Goal: Task Accomplishment & Management: Use online tool/utility

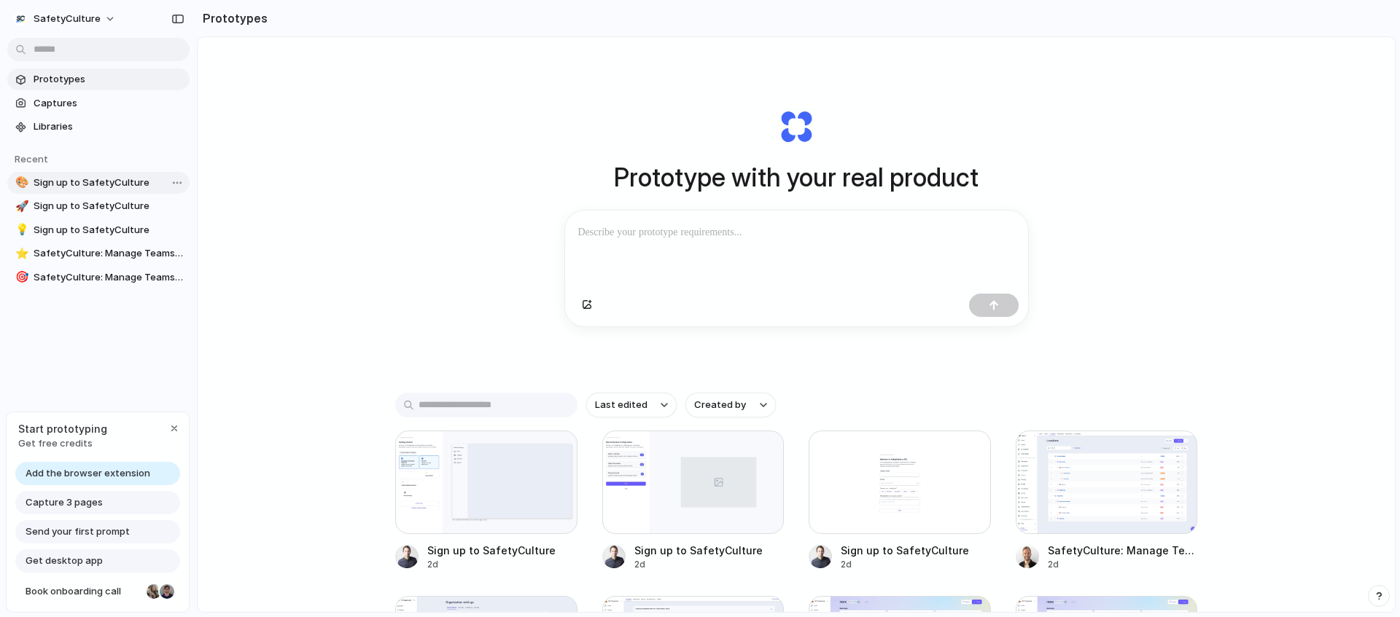
click at [107, 182] on span "Sign up to SafetyCulture" at bounding box center [109, 183] width 150 height 15
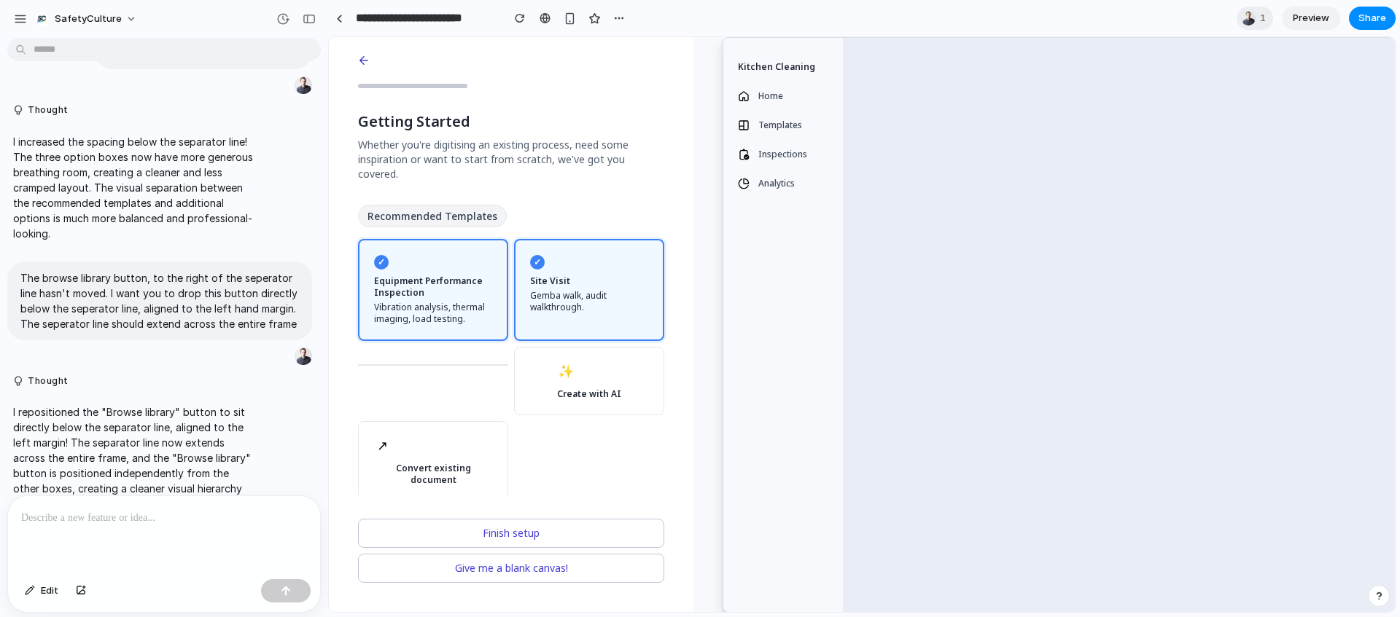
click at [755, 125] on li "Templates" at bounding box center [772, 125] width 75 height 23
click at [776, 123] on span "Templates" at bounding box center [780, 126] width 44 height 12
click at [368, 59] on icon "button" at bounding box center [363, 60] width 13 height 13
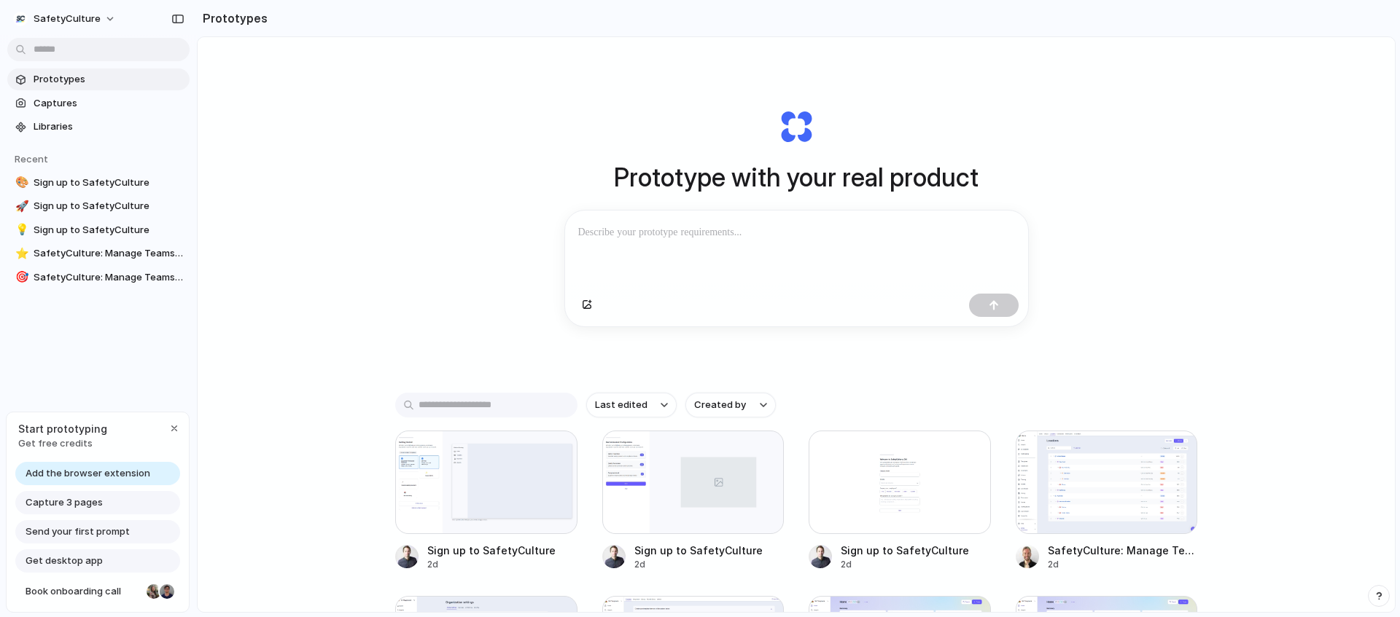
click at [120, 469] on span "Add the browser extension" at bounding box center [88, 474] width 125 height 15
click at [698, 264] on div at bounding box center [796, 249] width 463 height 77
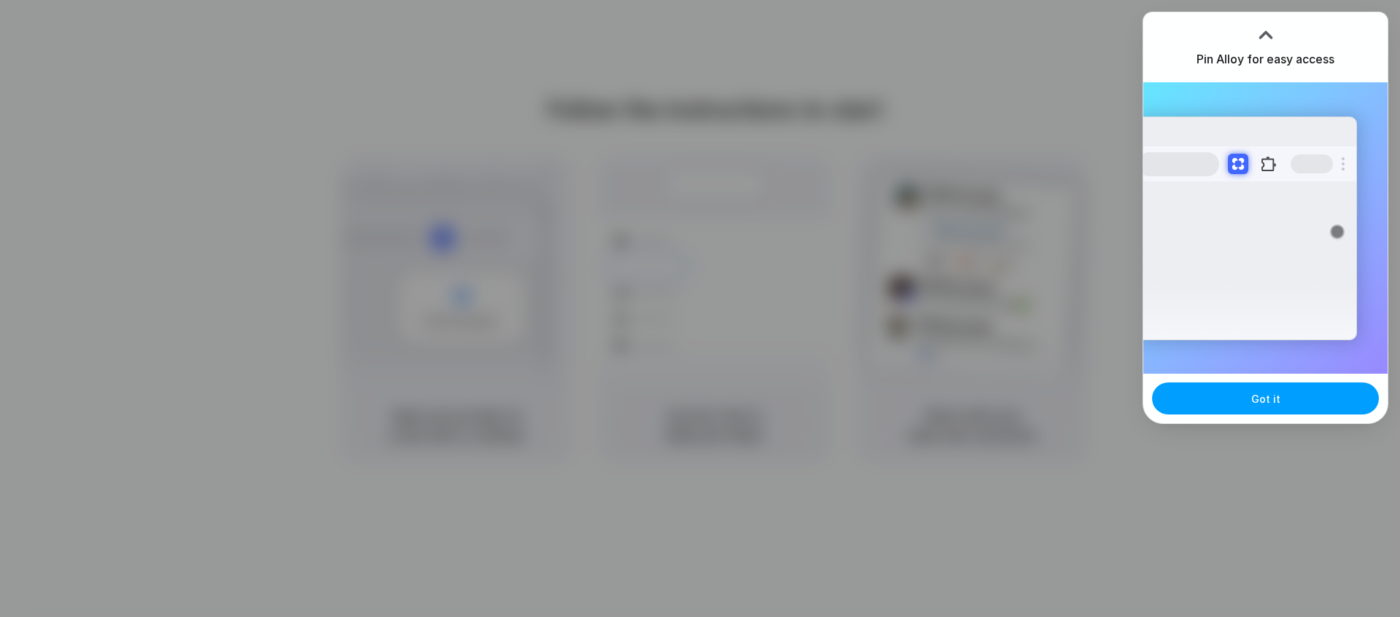
click at [1234, 405] on button "Got it" at bounding box center [1265, 399] width 227 height 32
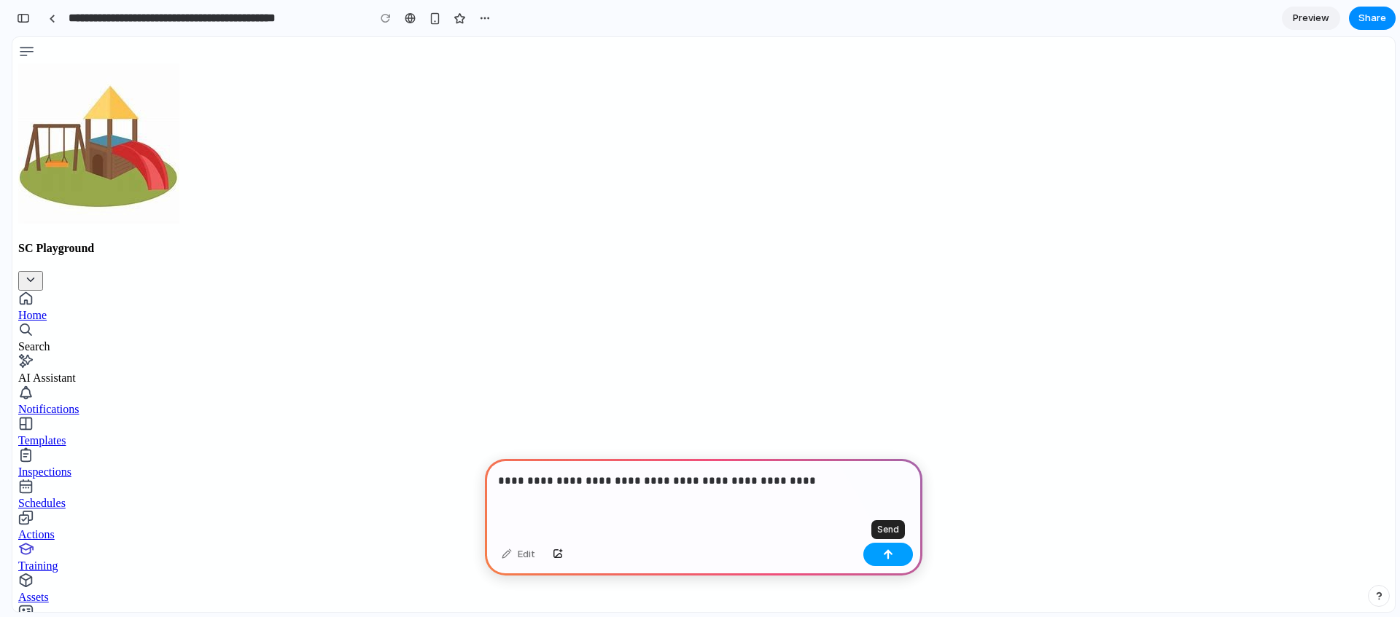
click at [887, 550] on div "button" at bounding box center [888, 555] width 10 height 10
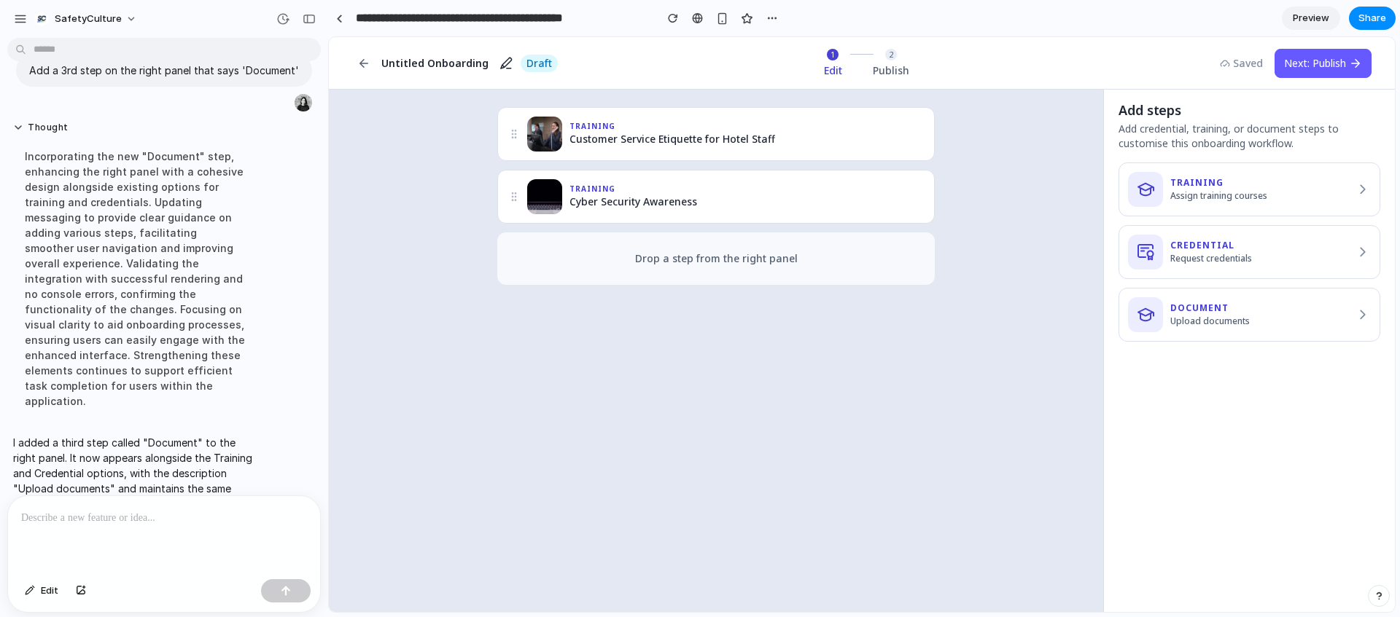
scroll to position [11, 0]
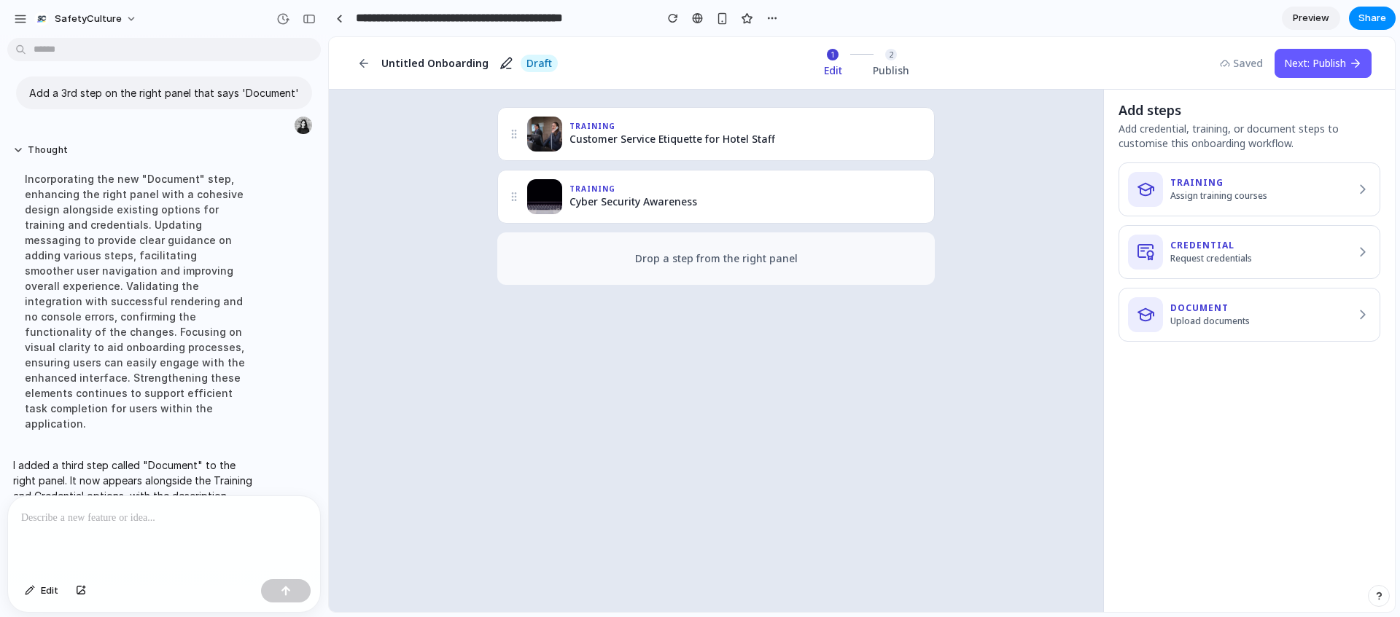
click at [572, 464] on div "training Customer Service Etiquette for Hotel Staff training Cyber Security Awa…" at bounding box center [715, 351] width 739 height 488
click at [151, 521] on p at bounding box center [164, 518] width 286 height 17
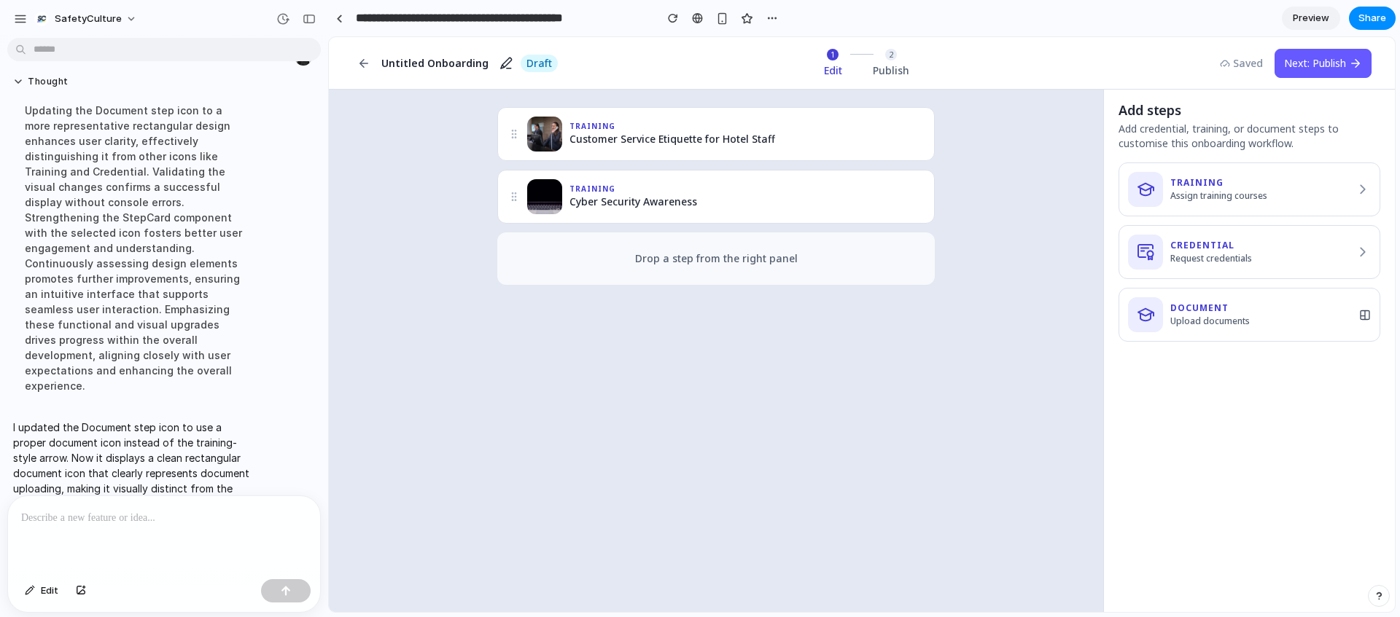
scroll to position [0, 0]
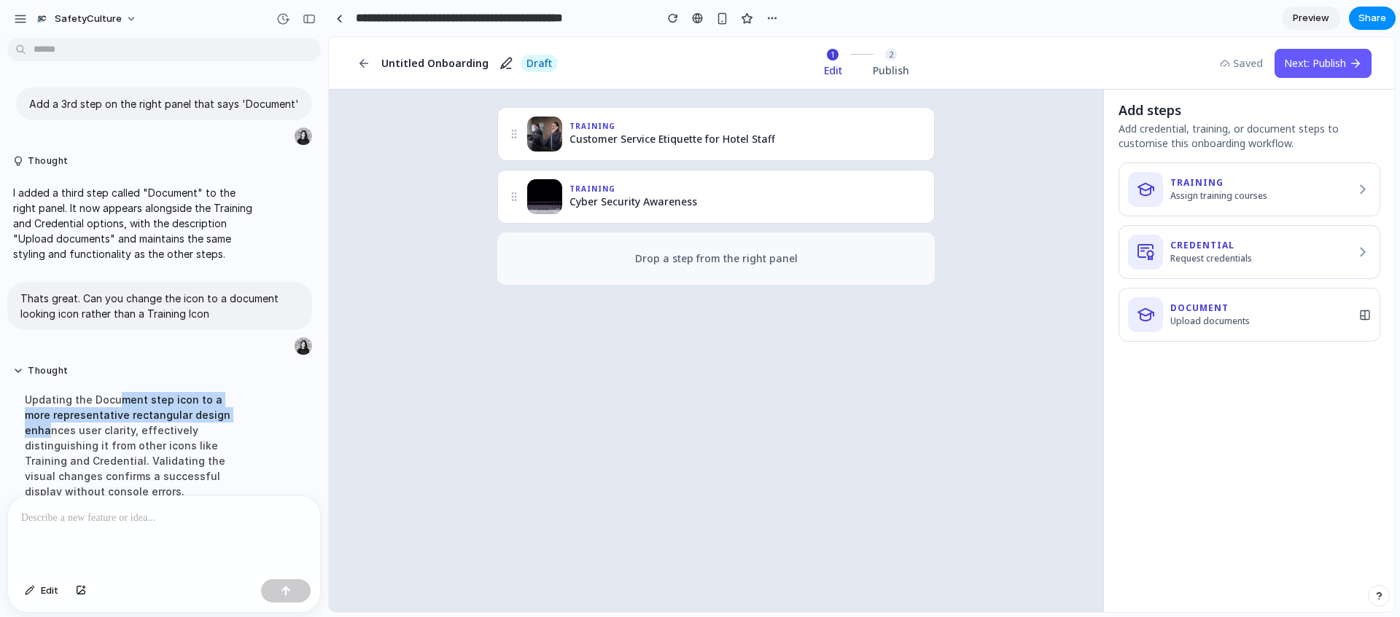
drag, startPoint x: 165, startPoint y: 405, endPoint x: 216, endPoint y: 418, distance: 53.4
click at [216, 418] on div "Updating the Document step icon to a more representative rectangular design enh…" at bounding box center [134, 537] width 243 height 308
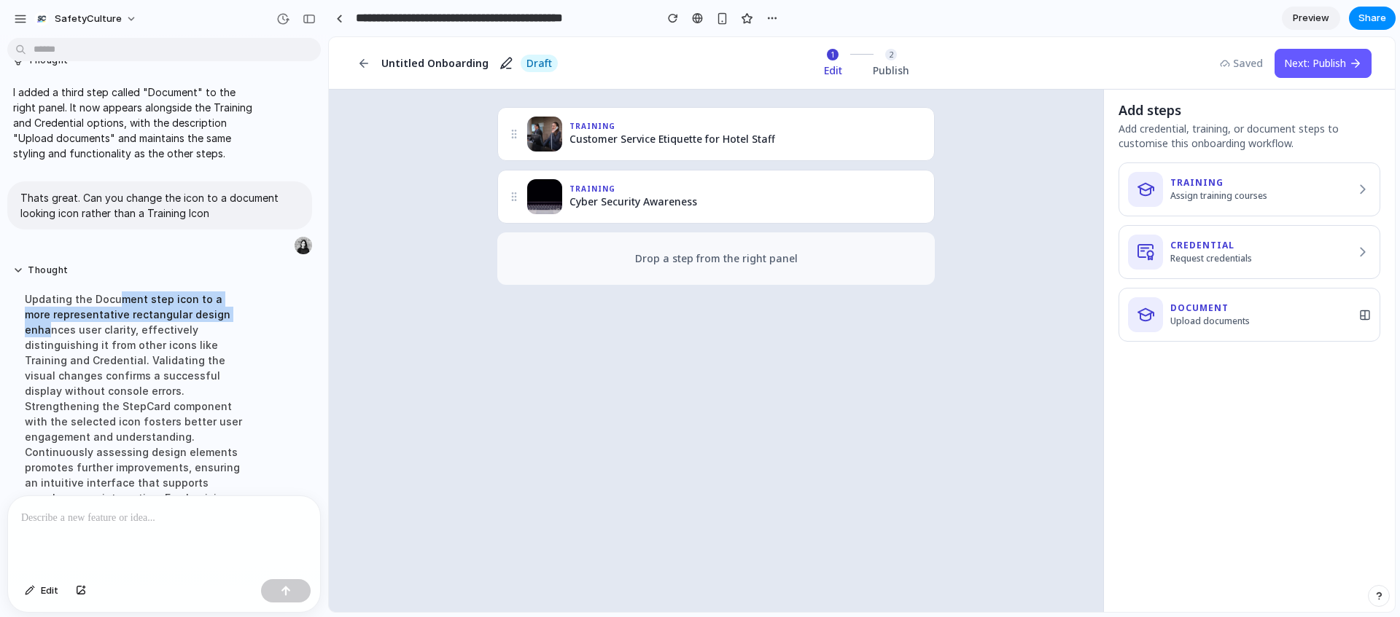
scroll to position [289, 0]
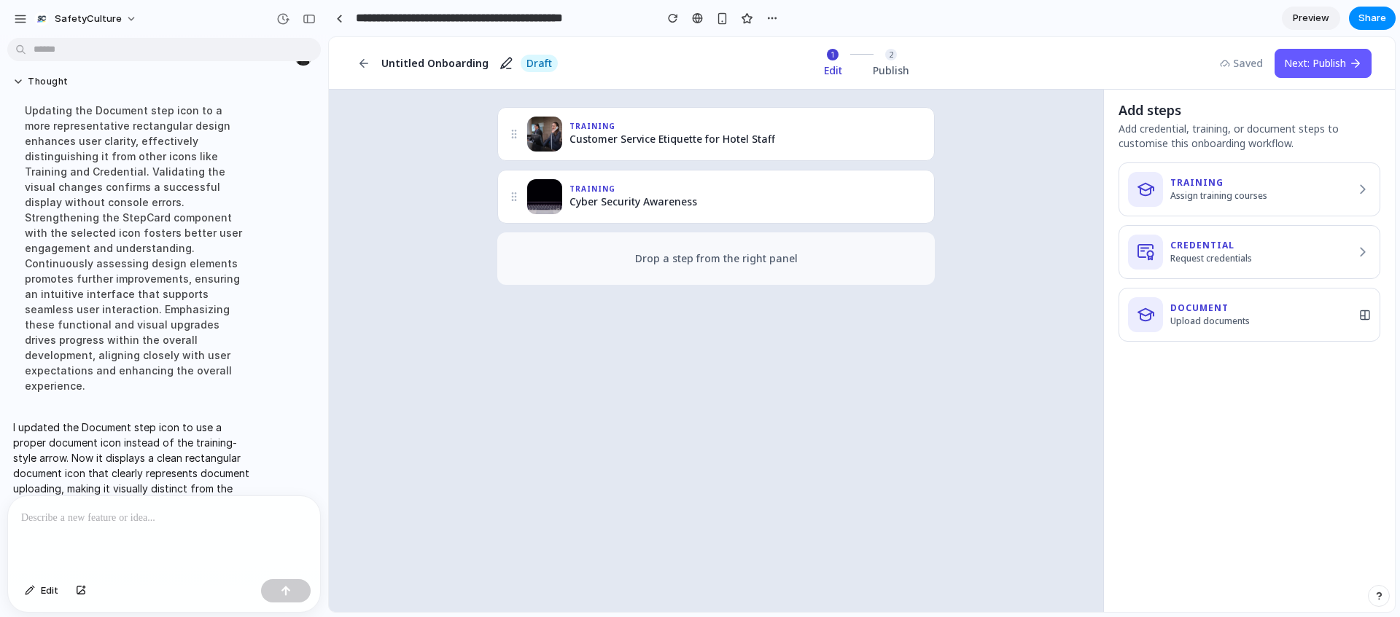
click at [159, 522] on p at bounding box center [164, 518] width 286 height 17
click at [364, 58] on icon "button" at bounding box center [363, 63] width 13 height 13
click at [341, 20] on div at bounding box center [339, 19] width 7 height 8
